Goal: Task Accomplishment & Management: Use online tool/utility

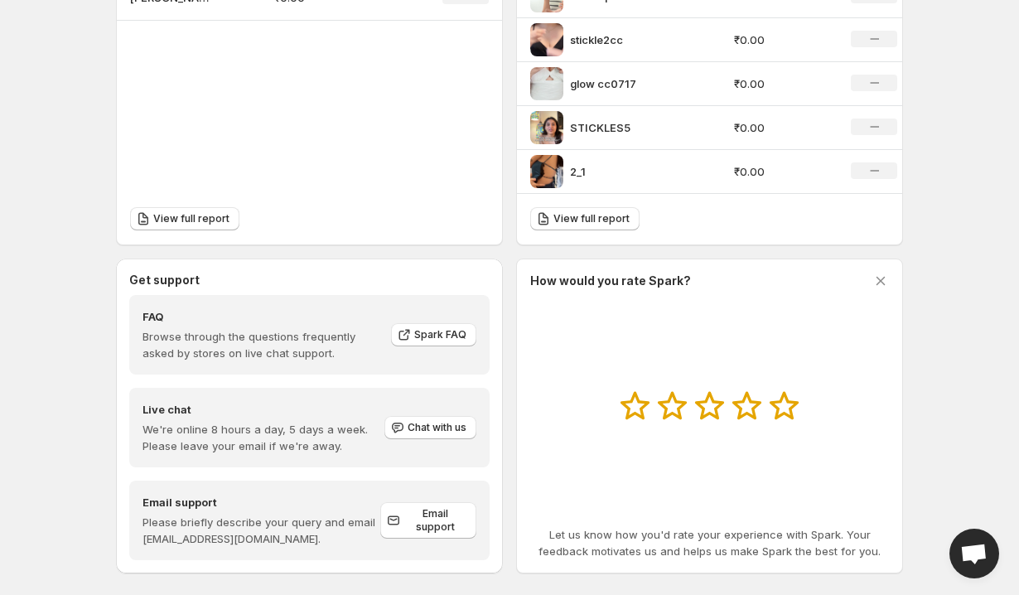
scroll to position [675, 0]
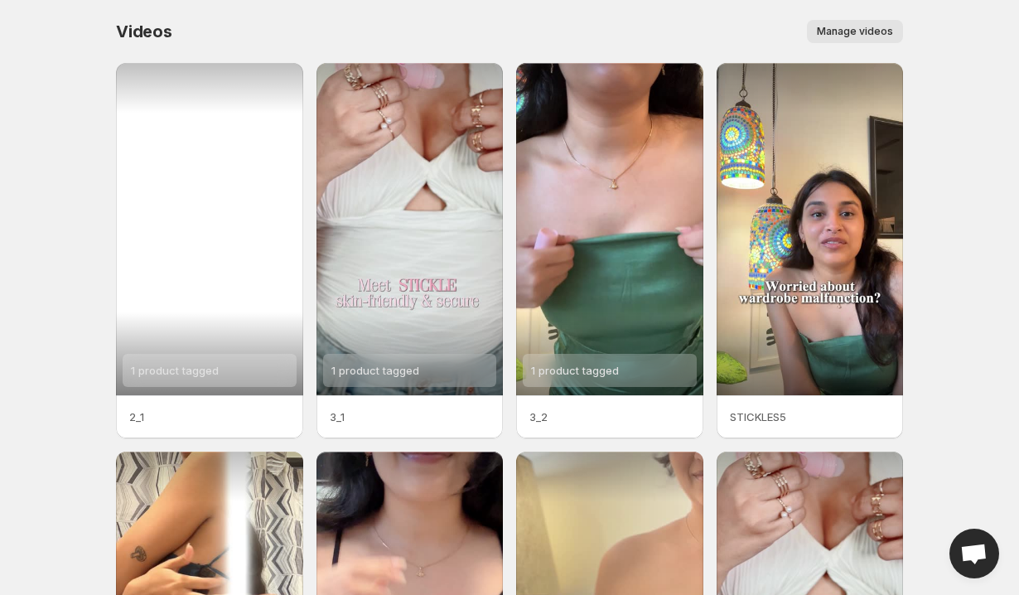
click at [234, 218] on div "1 product tagged" at bounding box center [209, 229] width 187 height 332
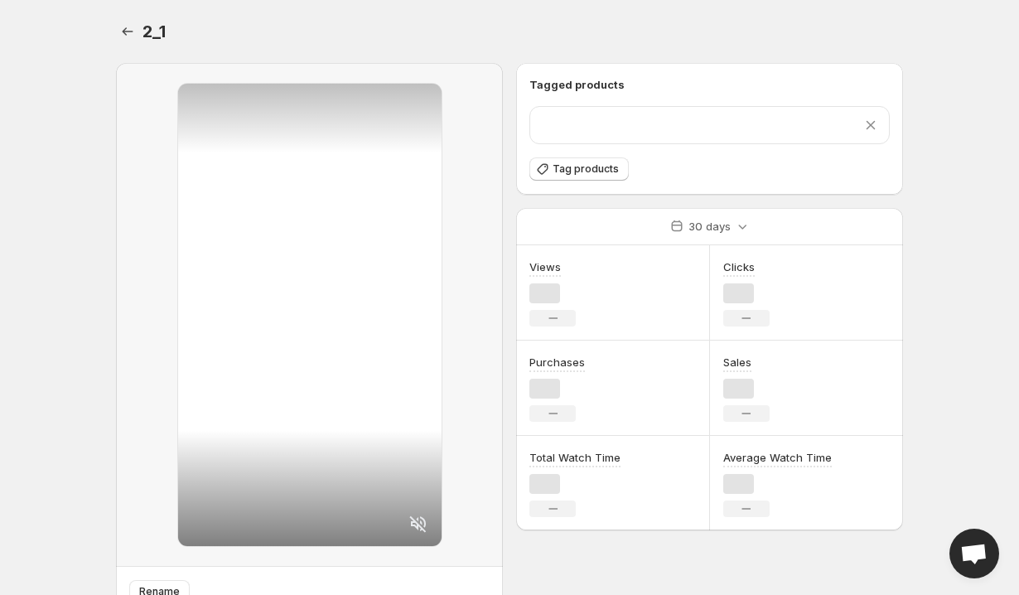
click at [234, 218] on div at bounding box center [309, 315] width 263 height 462
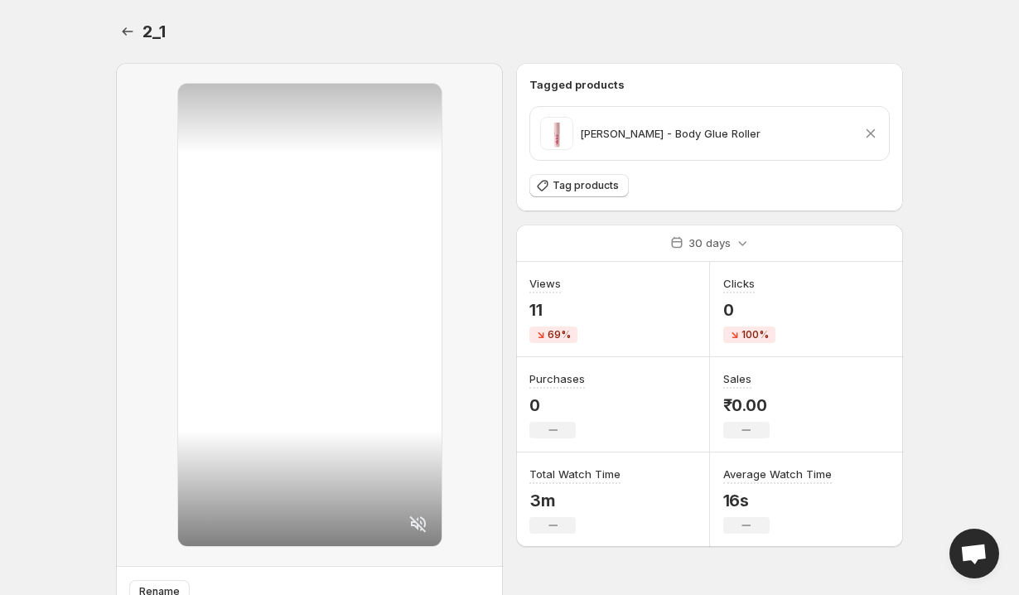
click at [314, 302] on div at bounding box center [309, 315] width 263 height 462
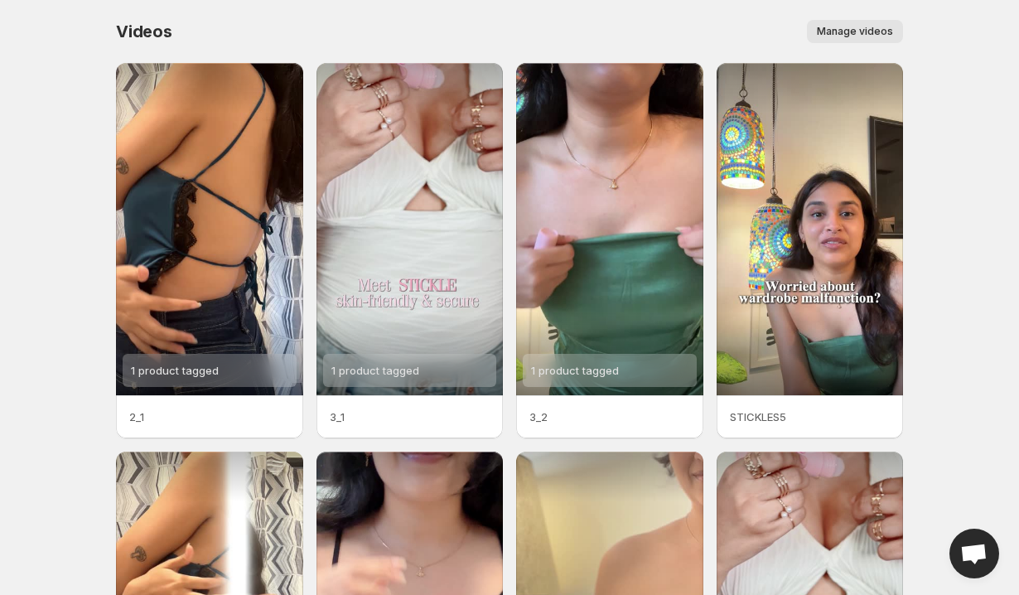
click at [855, 30] on span "Manage videos" at bounding box center [855, 31] width 76 height 13
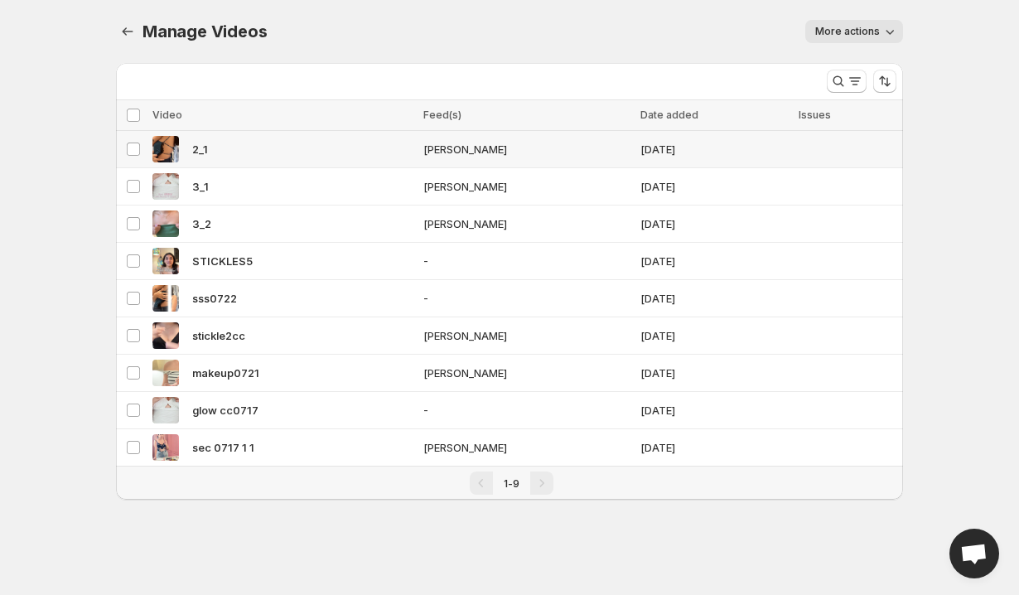
click at [398, 149] on div "2_1" at bounding box center [282, 149] width 261 height 27
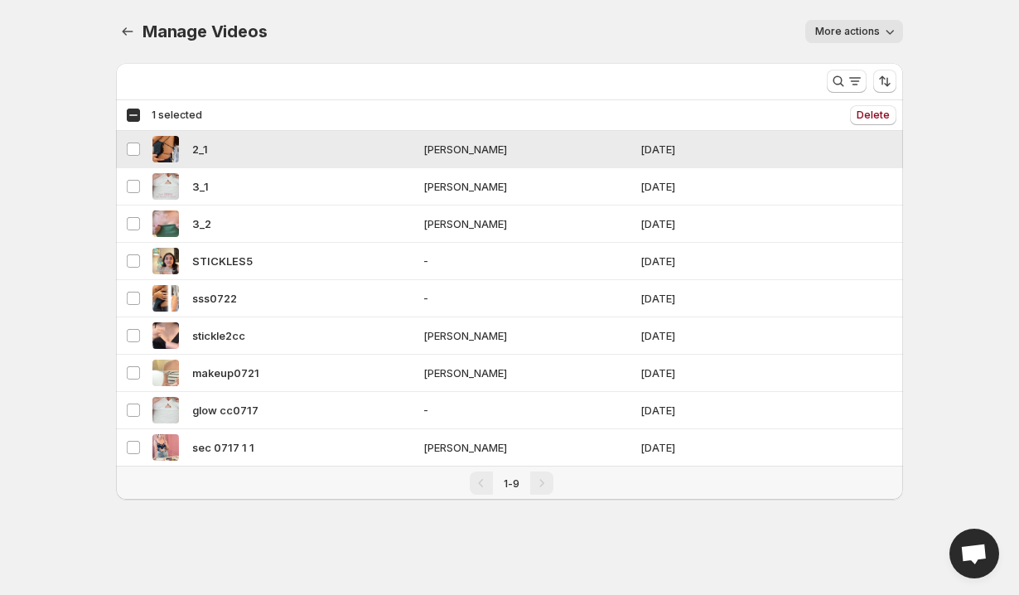
click at [398, 149] on div "2_1" at bounding box center [282, 149] width 261 height 27
